Goal: Check status: Check status

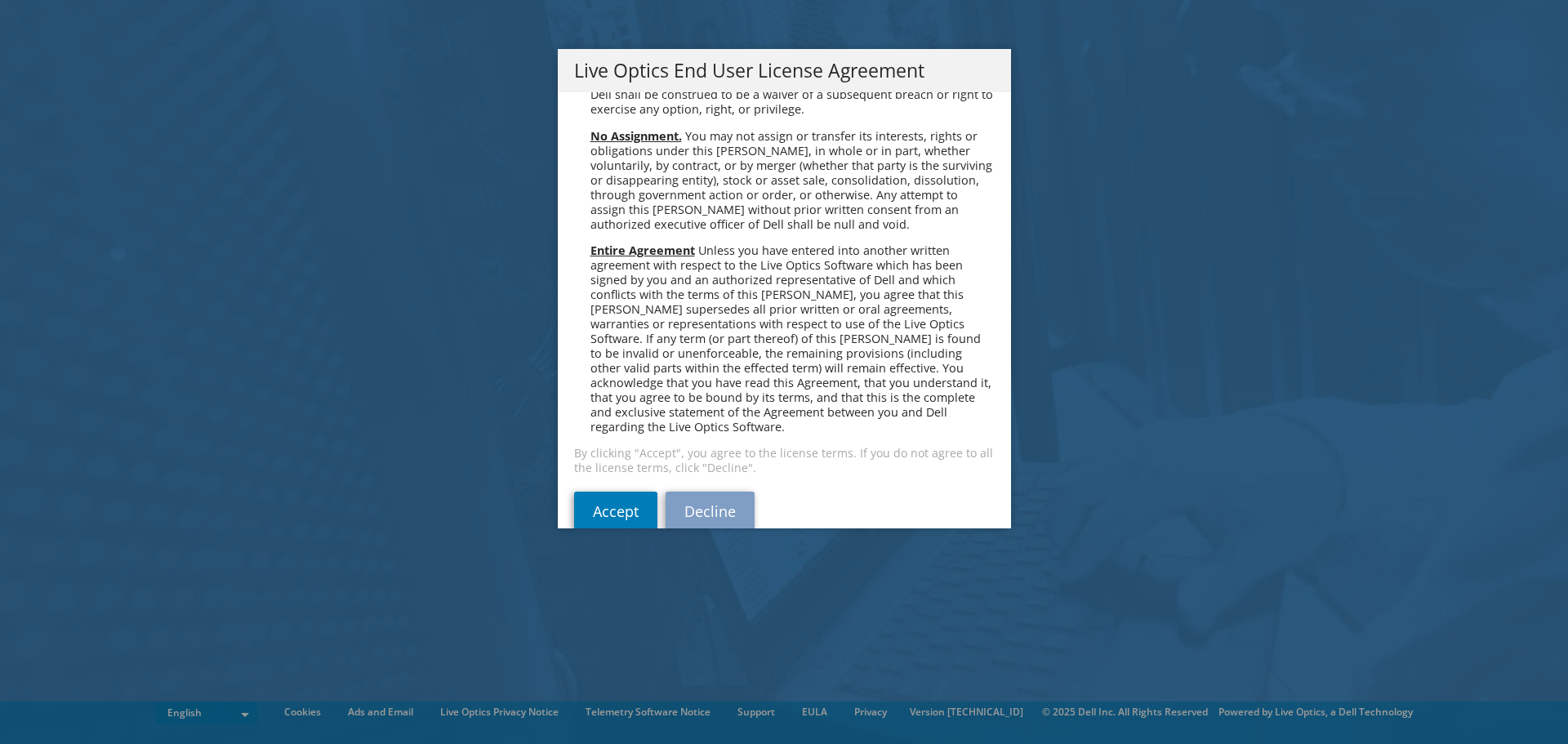
scroll to position [6177, 0]
click at [616, 491] on link "Accept" at bounding box center [615, 510] width 84 height 40
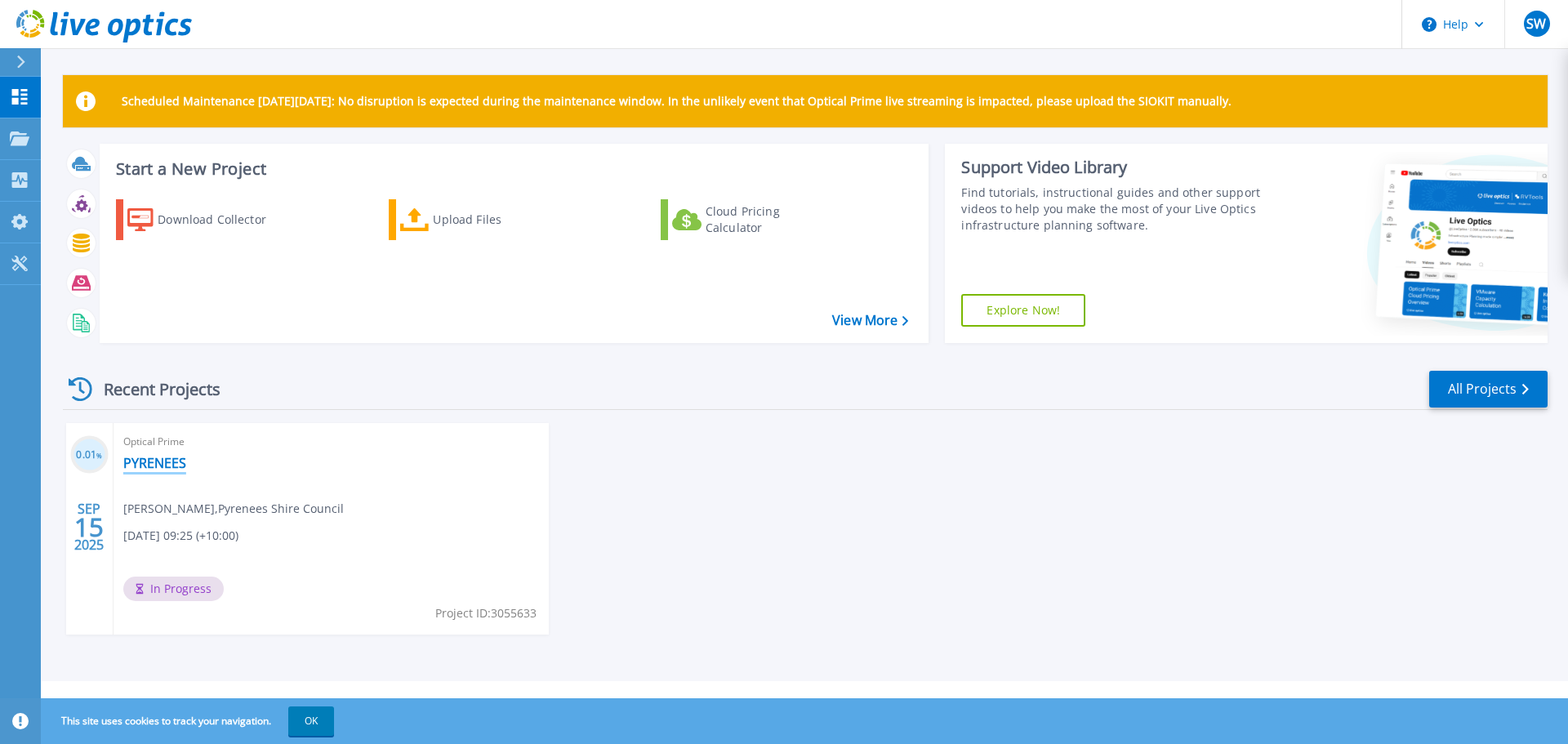
click at [163, 463] on link "PYRENEES" at bounding box center [155, 464] width 63 height 17
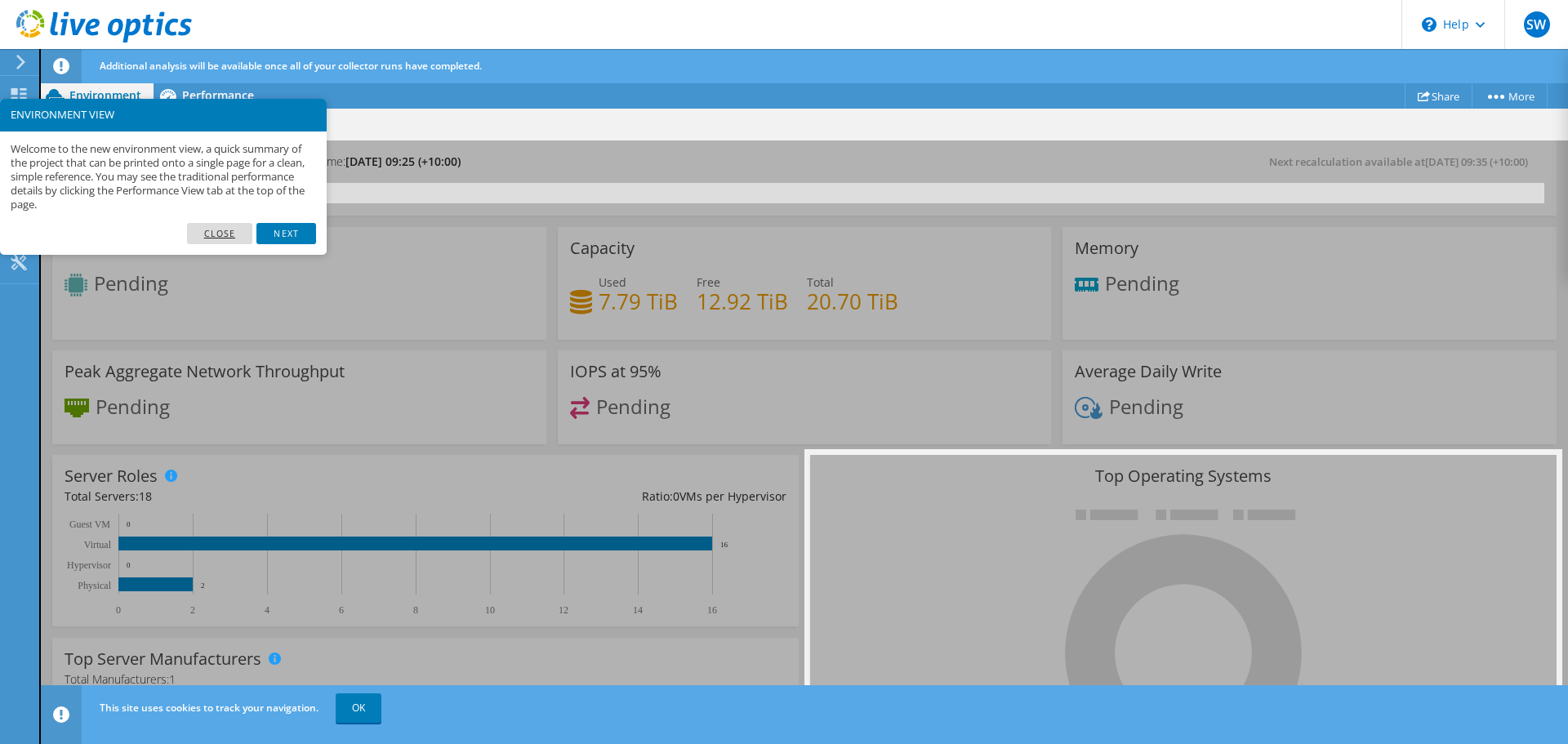
click at [215, 231] on link "Close" at bounding box center [220, 233] width 66 height 21
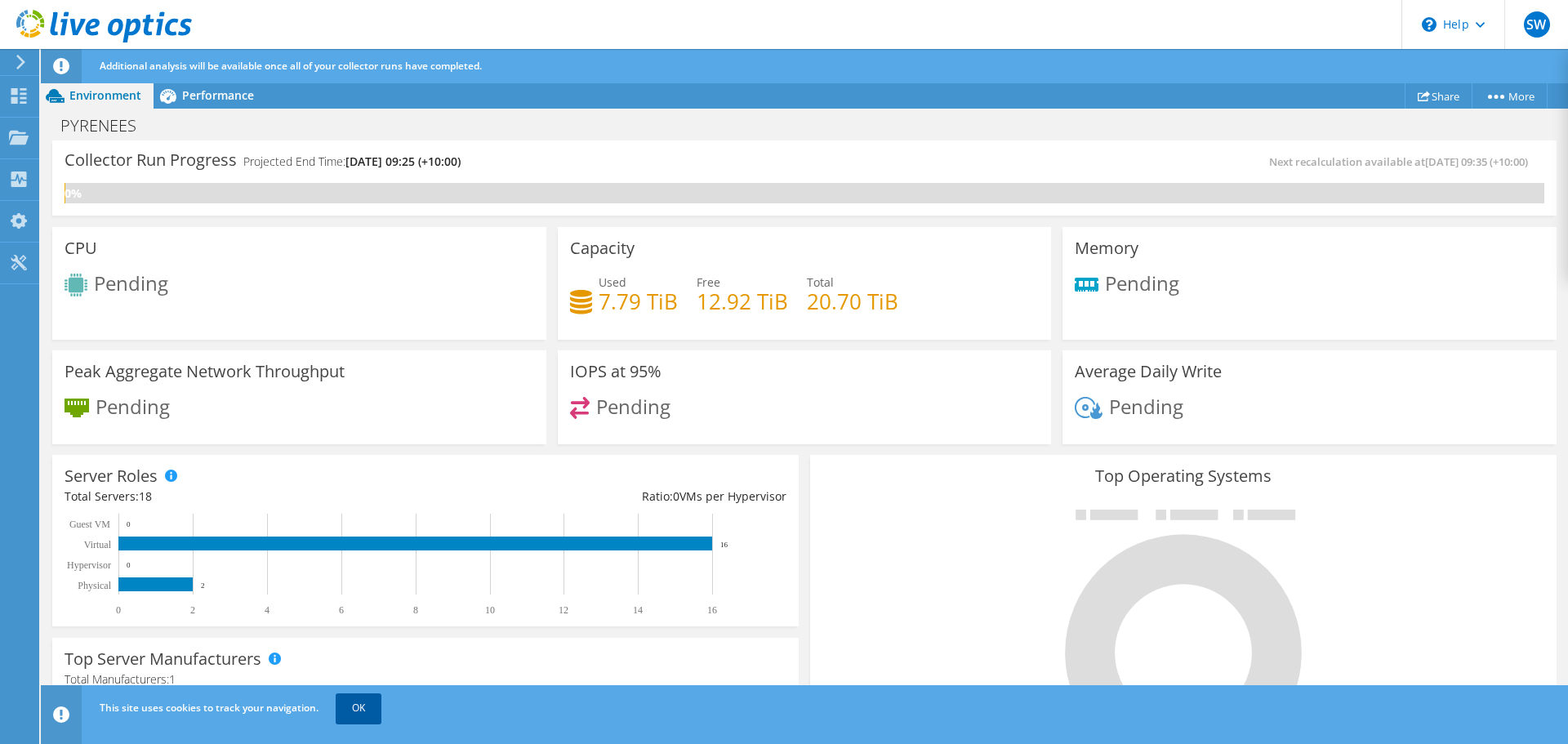
click at [355, 700] on link "OK" at bounding box center [359, 708] width 46 height 29
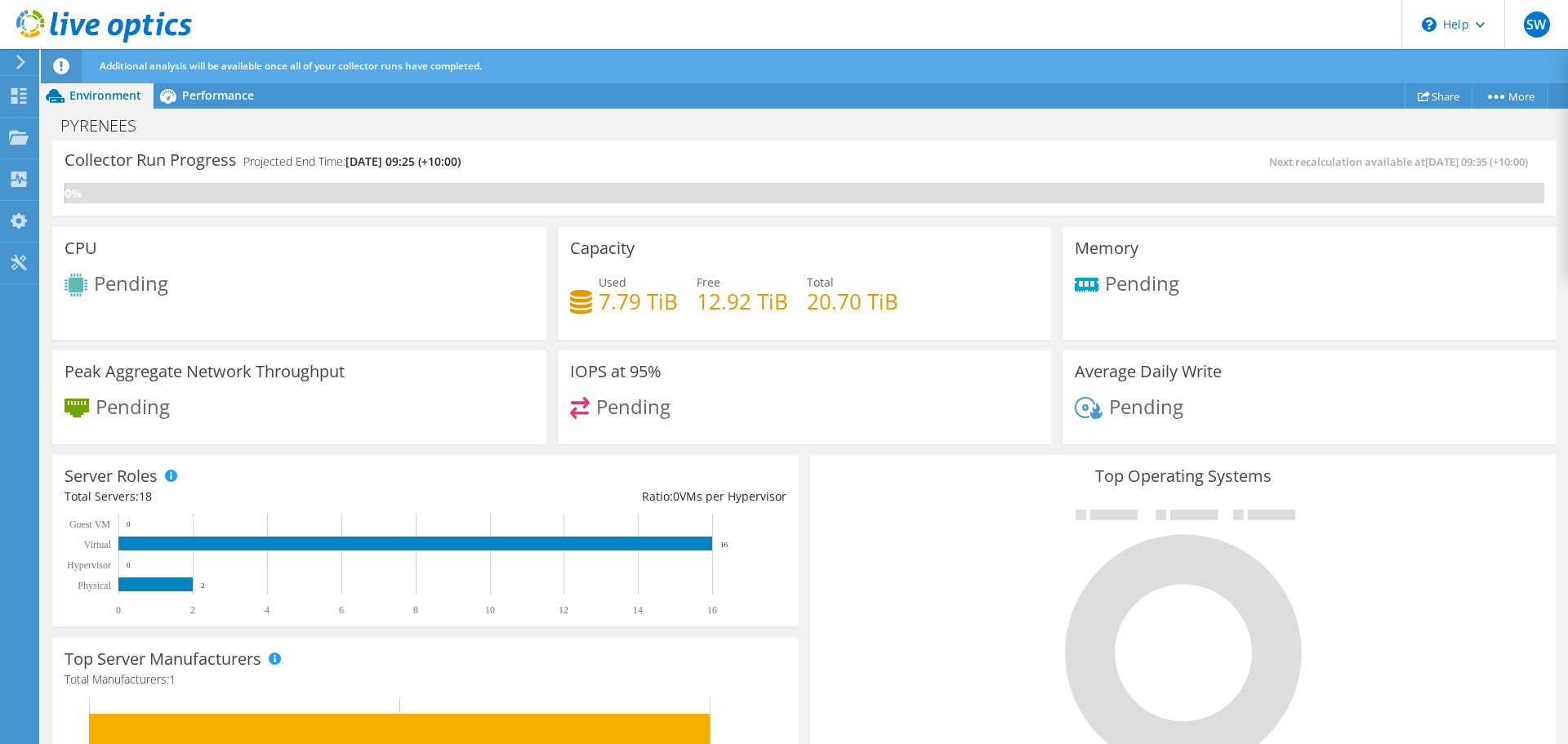
scroll to position [487, 0]
click at [63, 438] on div "Peak Aggregate Network Throughput Pending" at bounding box center [299, 397] width 494 height 95
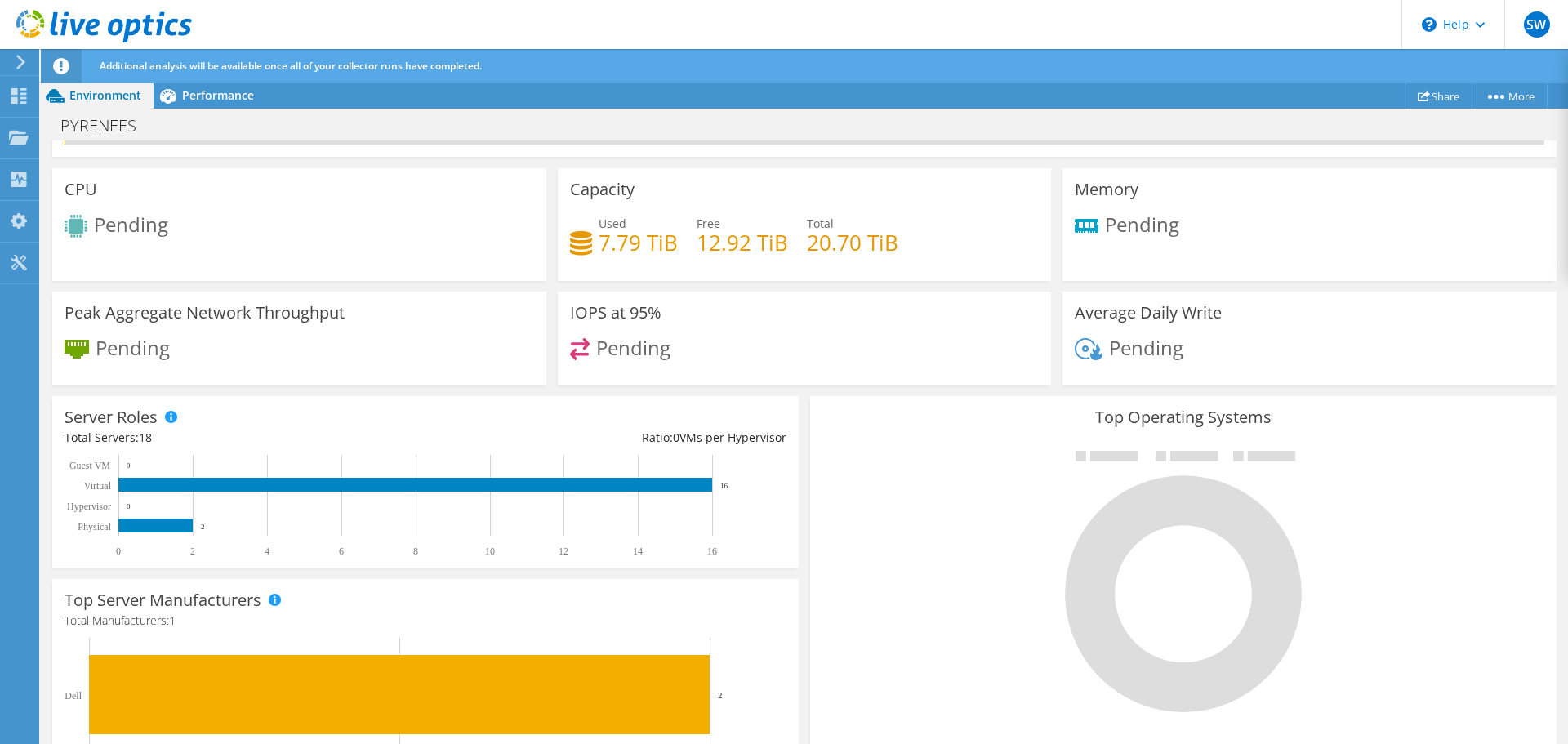
scroll to position [0, 0]
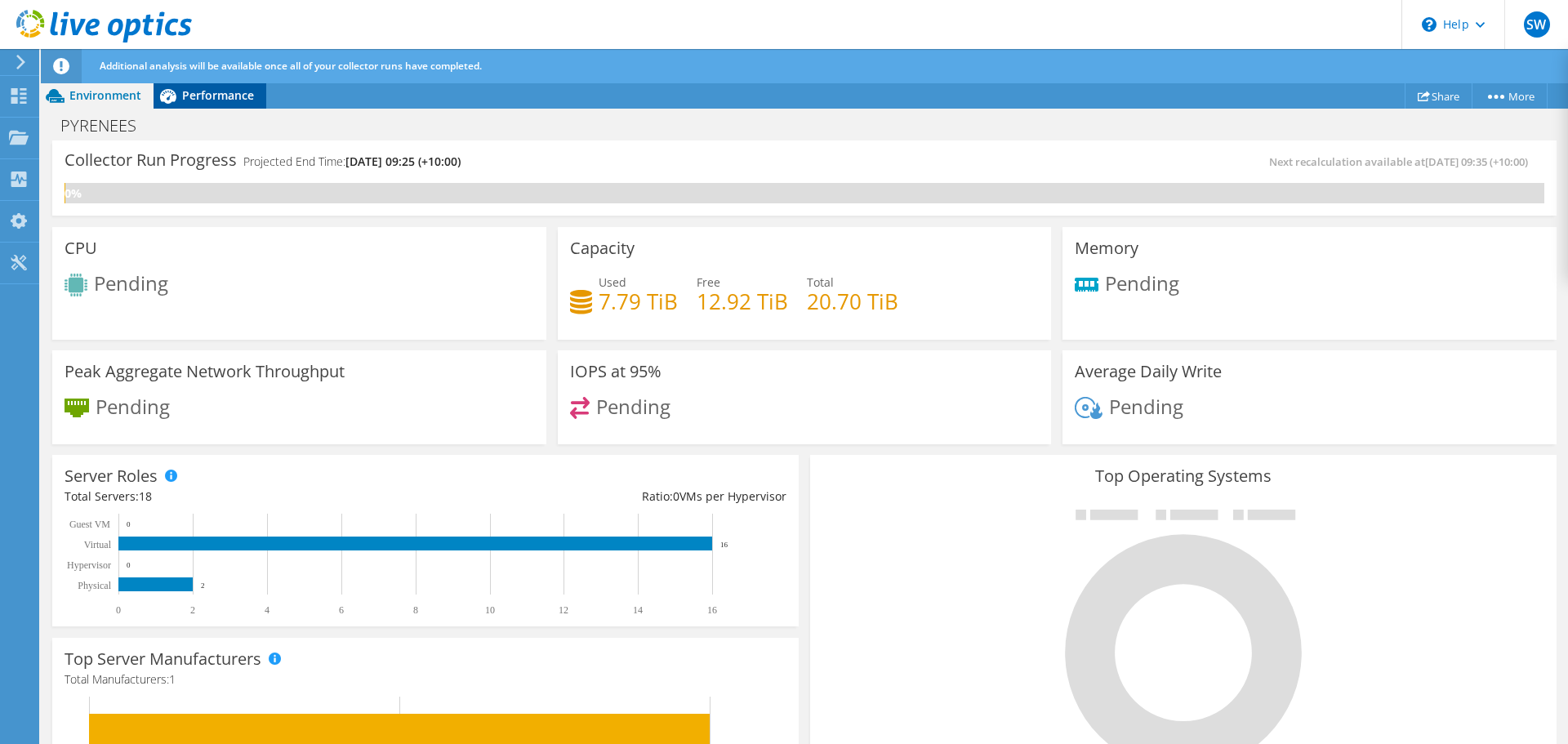
click at [192, 97] on span "Performance" at bounding box center [218, 95] width 72 height 16
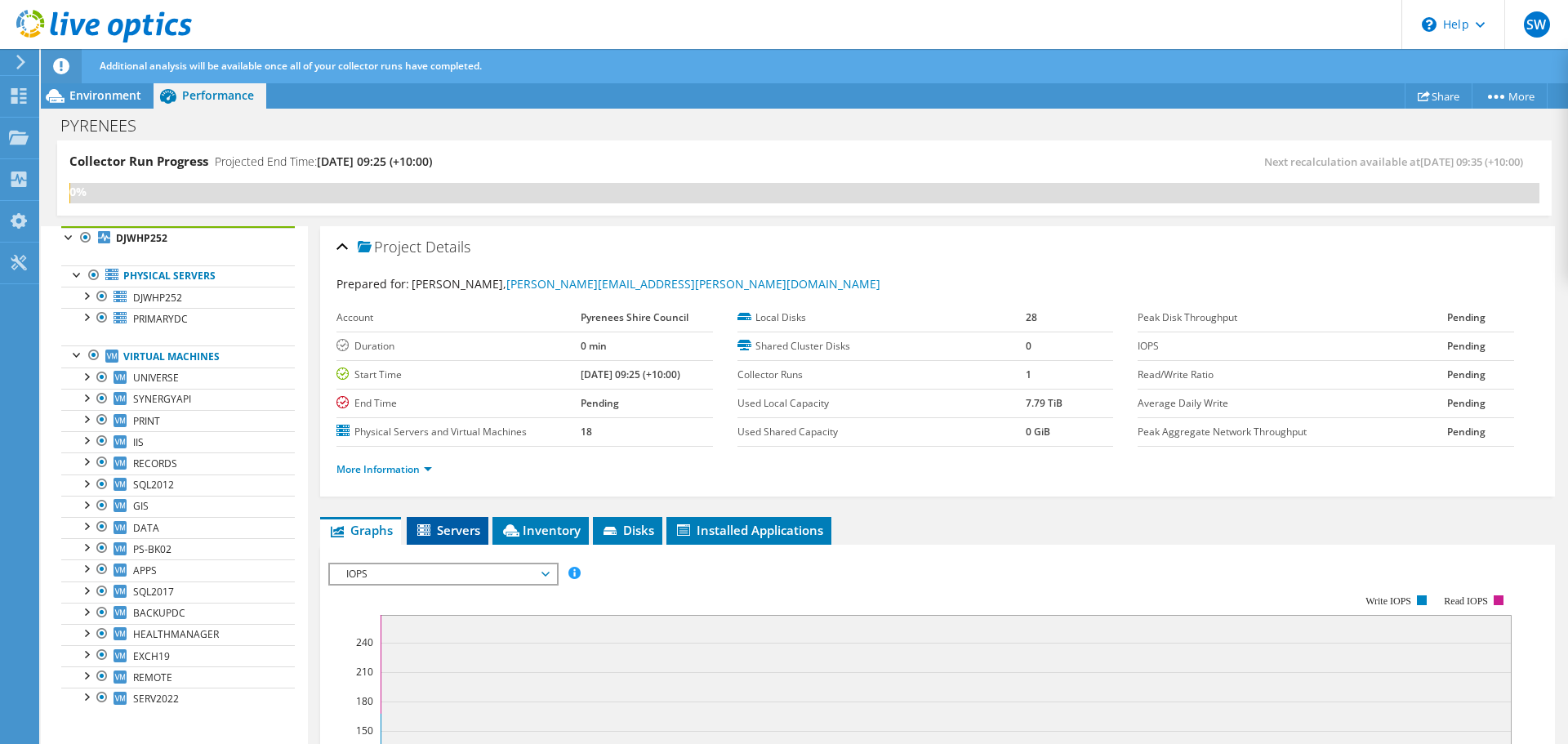
click at [441, 536] on span "Servers" at bounding box center [447, 531] width 65 height 17
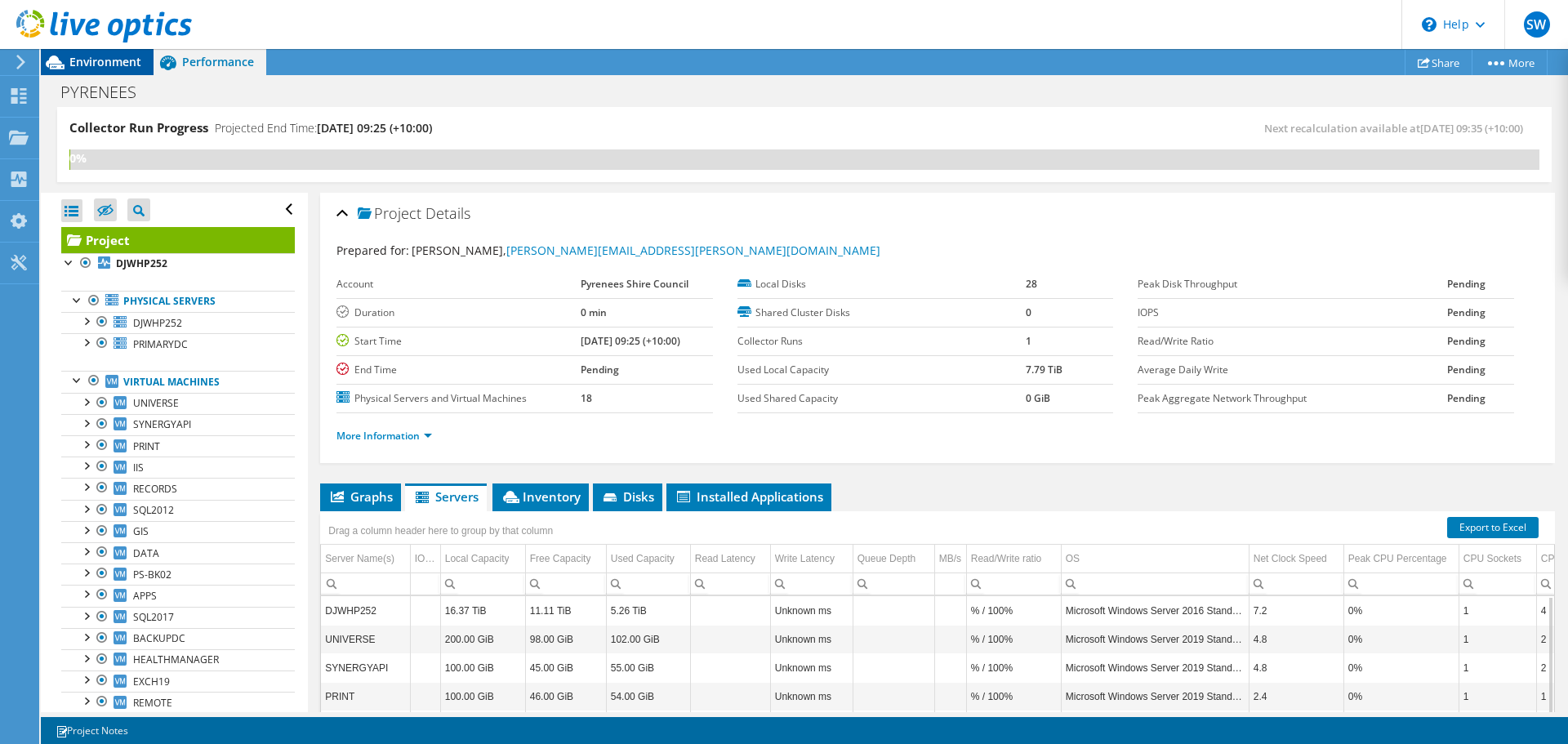
click at [95, 63] on span "Environment" at bounding box center [106, 62] width 72 height 16
